Goal: Browse casually: Explore the website without a specific task or goal

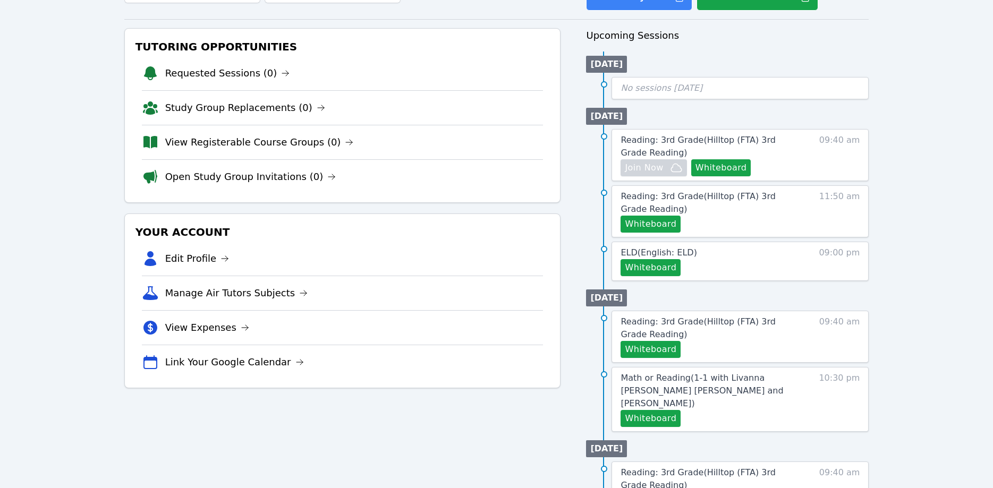
scroll to position [217, 0]
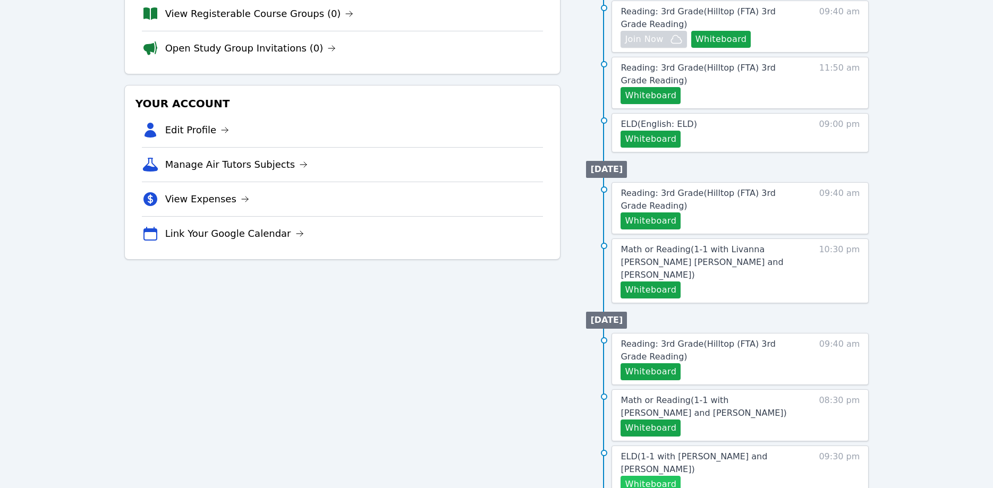
click at [646, 476] on button "Whiteboard" at bounding box center [651, 484] width 60 height 17
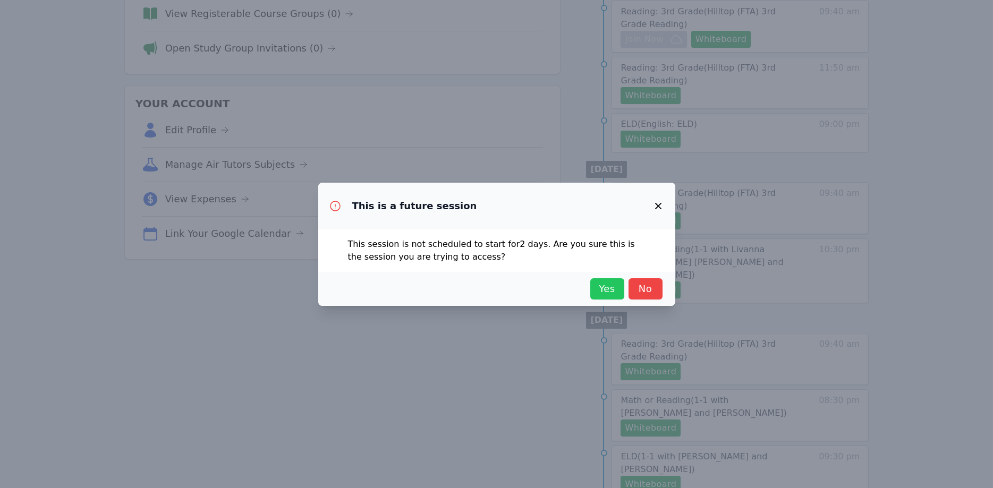
click at [595, 285] on button "Yes" at bounding box center [607, 288] width 34 height 21
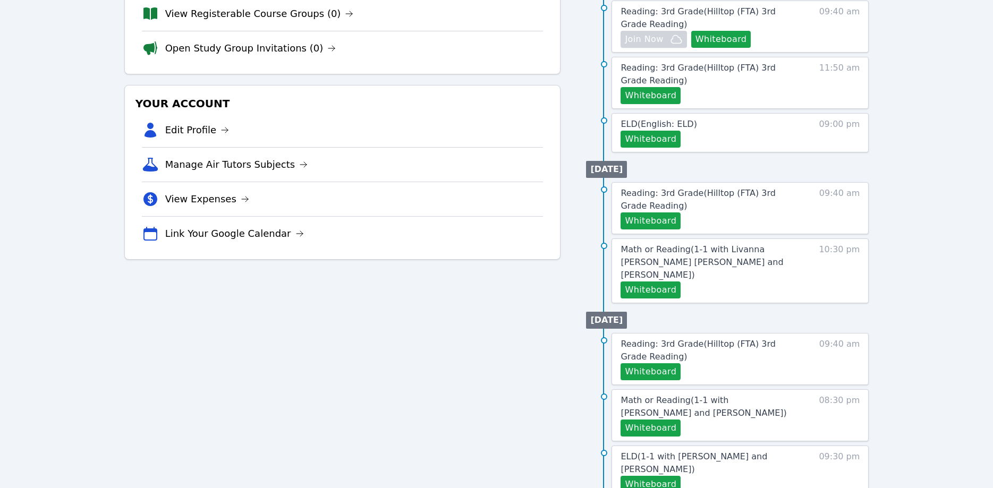
scroll to position [0, 0]
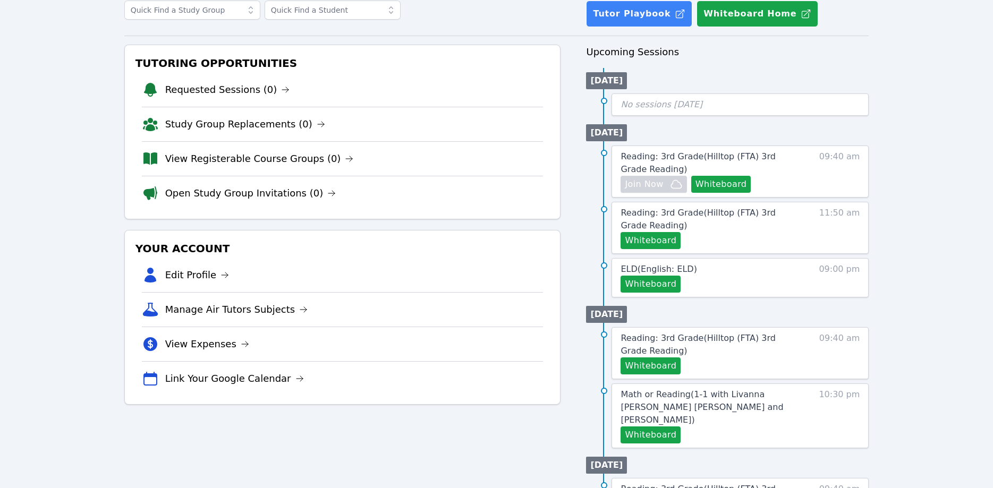
scroll to position [163, 0]
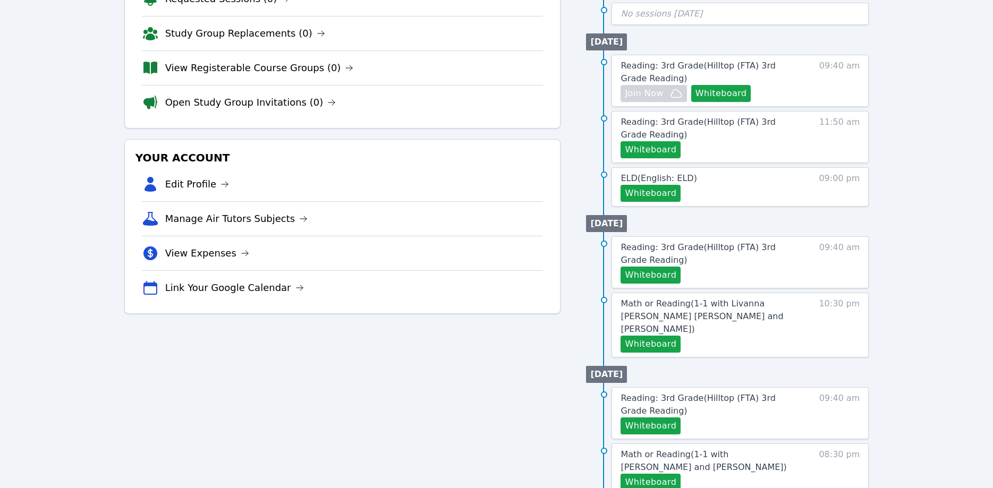
drag, startPoint x: 655, startPoint y: 431, endPoint x: 793, endPoint y: 513, distance: 161.3
click at [793, 326] on html "Home Sessions Study Groups Students Messages Open user menu Asia [PERSON_NAME] …" at bounding box center [496, 81] width 993 height 488
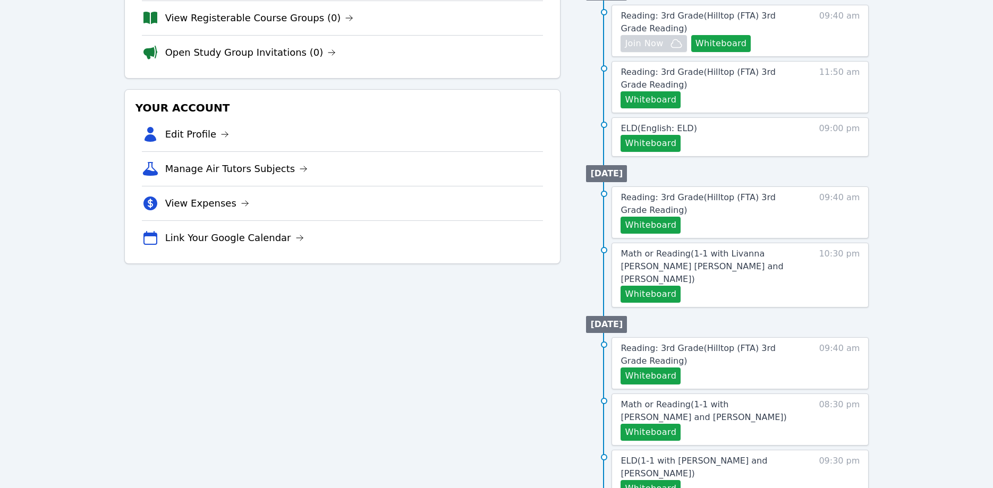
click at [455, 335] on div "Tutoring Opportunities Requested Sessions (0) Study Group Replacements (0) View…" at bounding box center [342, 287] width 437 height 766
